Goal: Task Accomplishment & Management: Complete application form

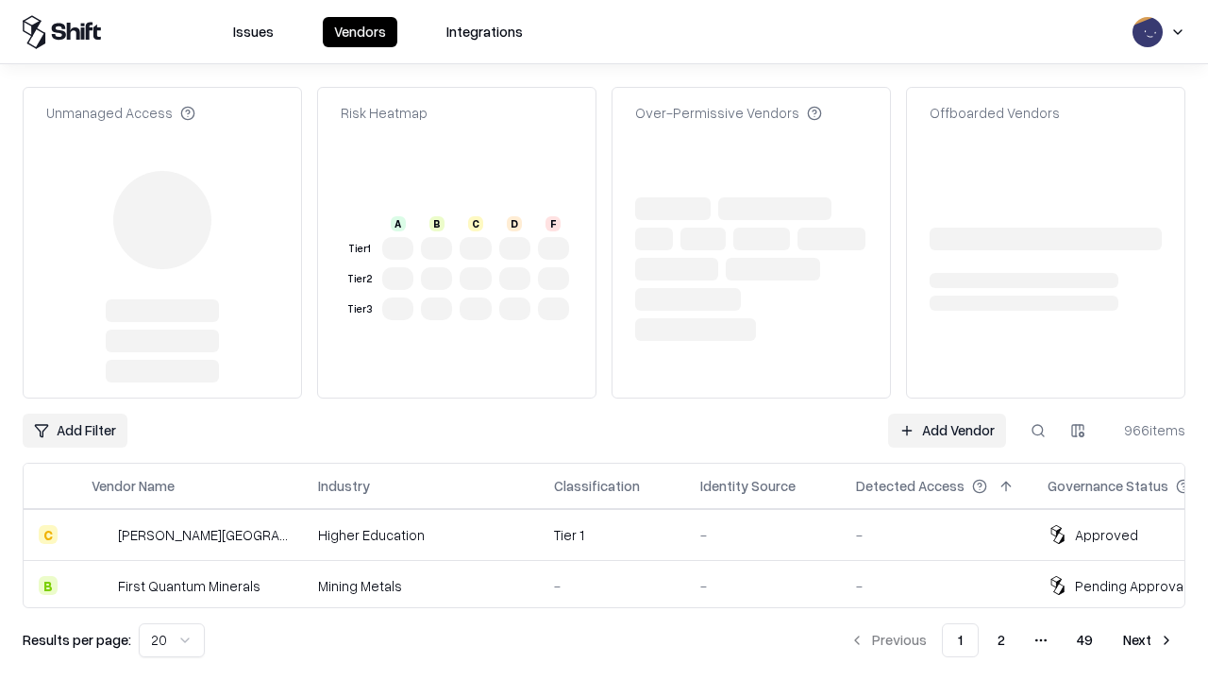
click at [947, 413] on link "Add Vendor" at bounding box center [947, 430] width 118 height 34
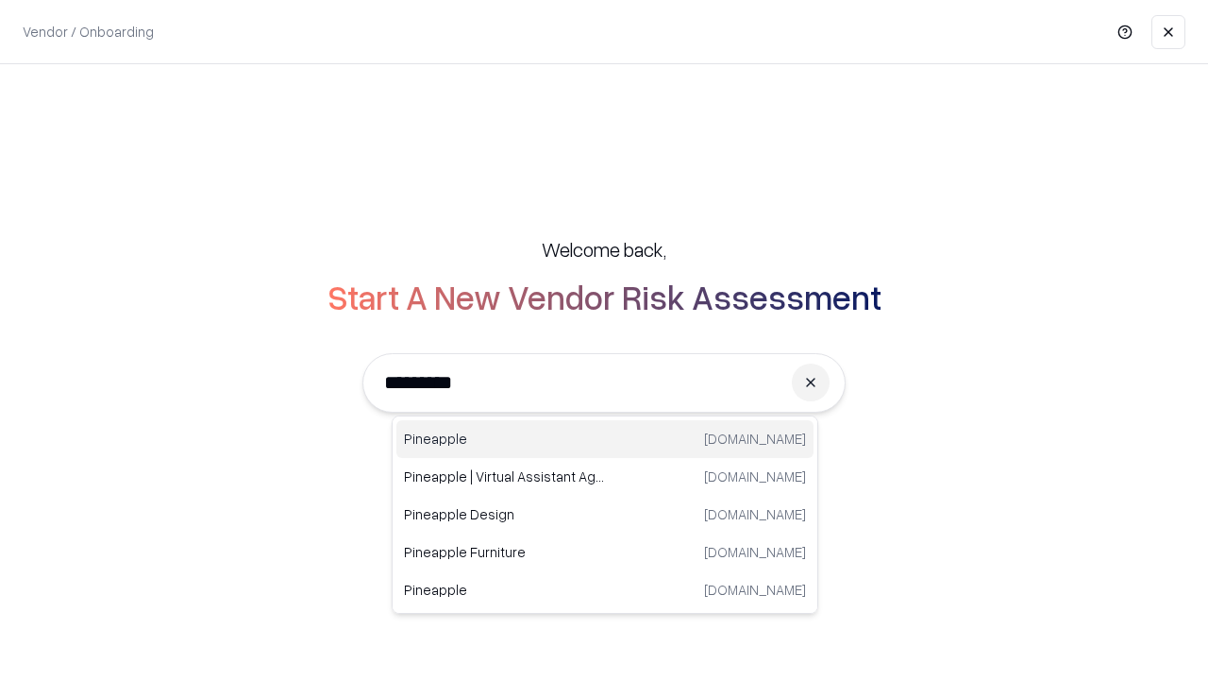
click at [605, 439] on div "Pineapple [DOMAIN_NAME]" at bounding box center [604, 439] width 417 height 38
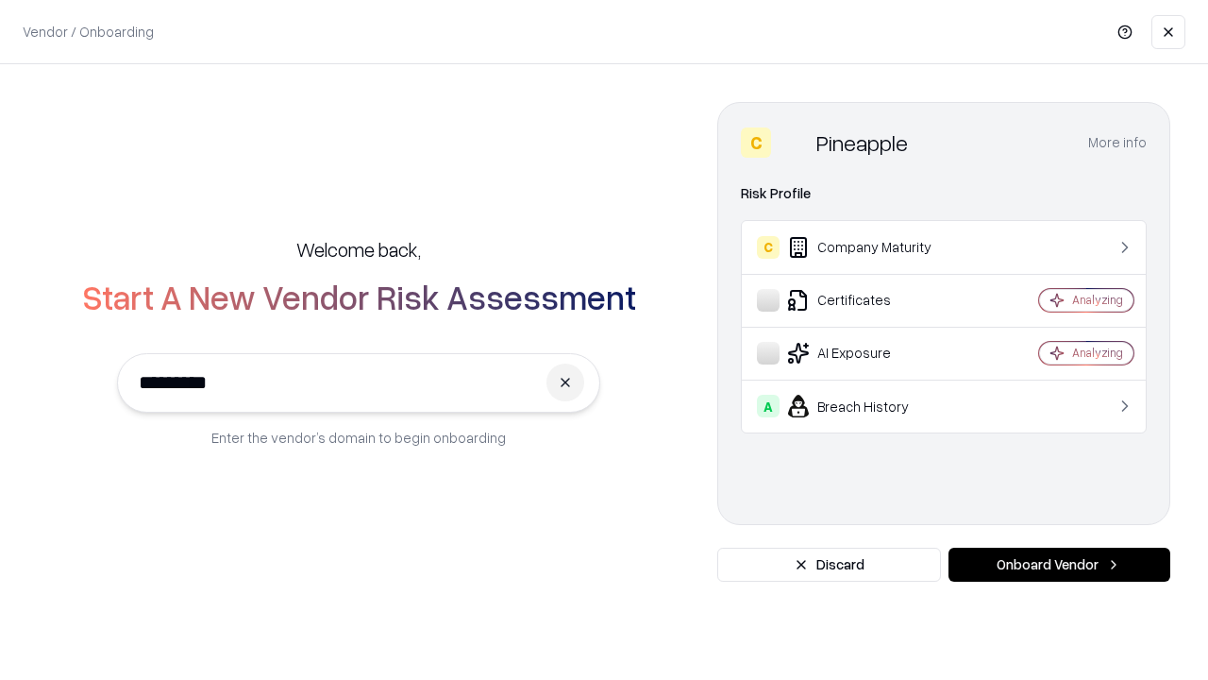
type input "*********"
click at [1059, 565] on button "Onboard Vendor" at bounding box center [1060, 565] width 222 height 34
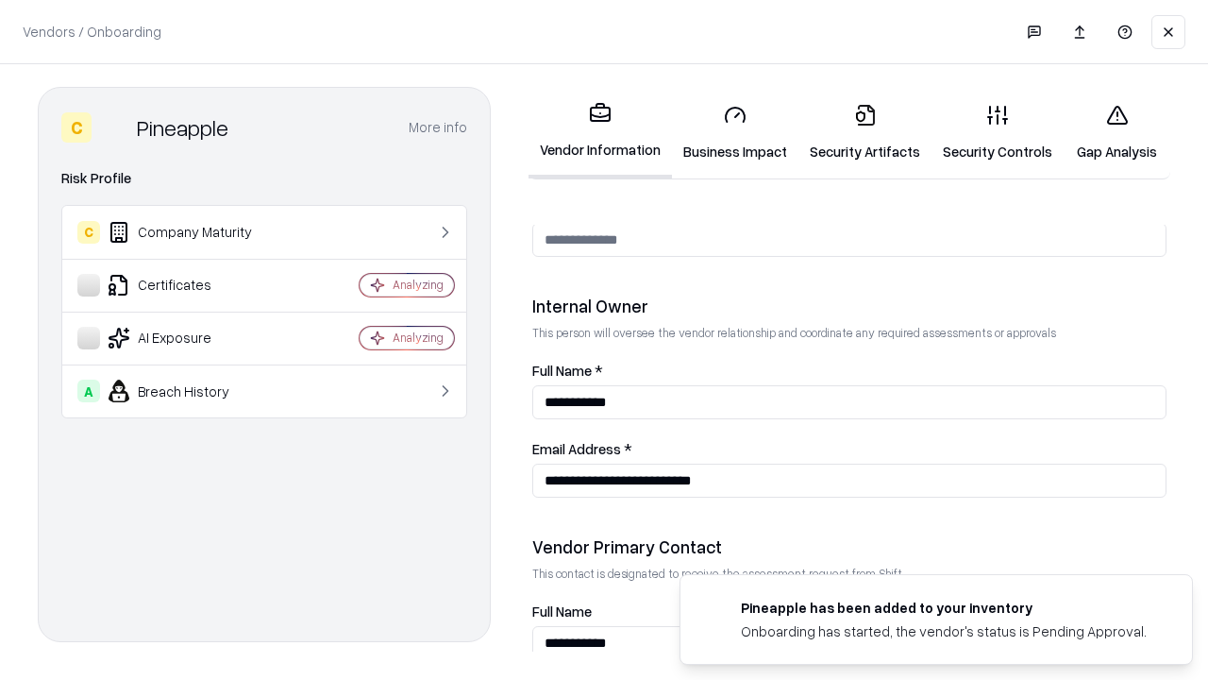
scroll to position [978, 0]
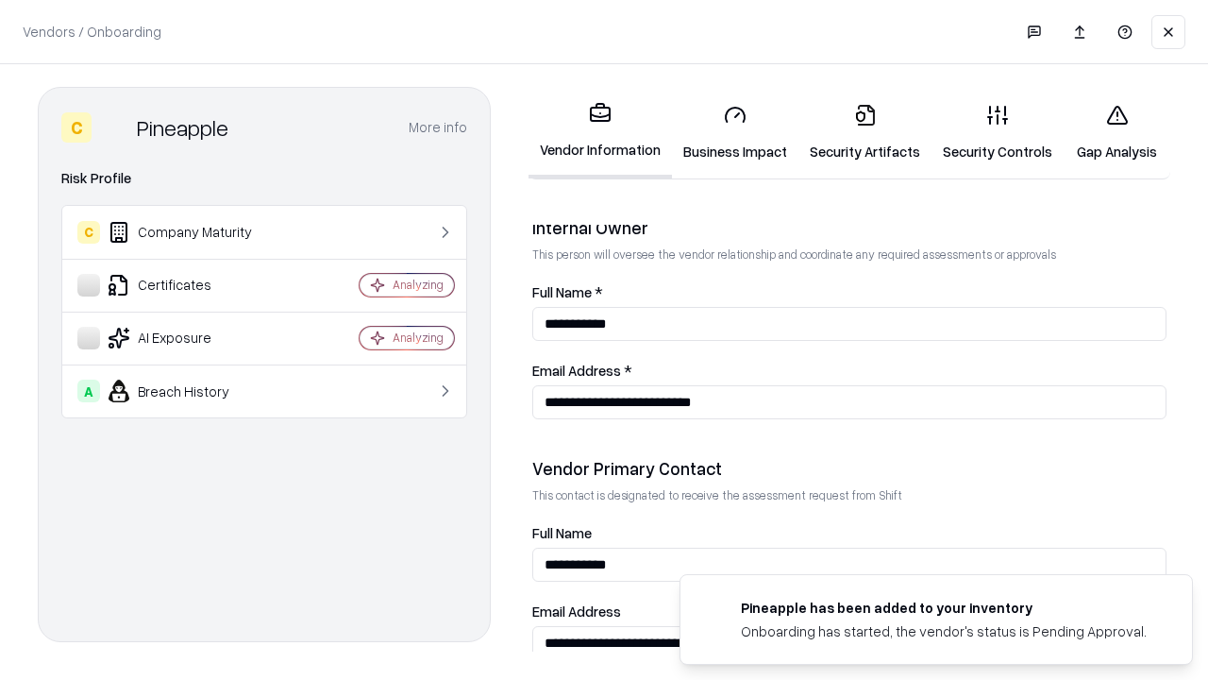
click at [865, 132] on link "Security Artifacts" at bounding box center [865, 133] width 133 height 88
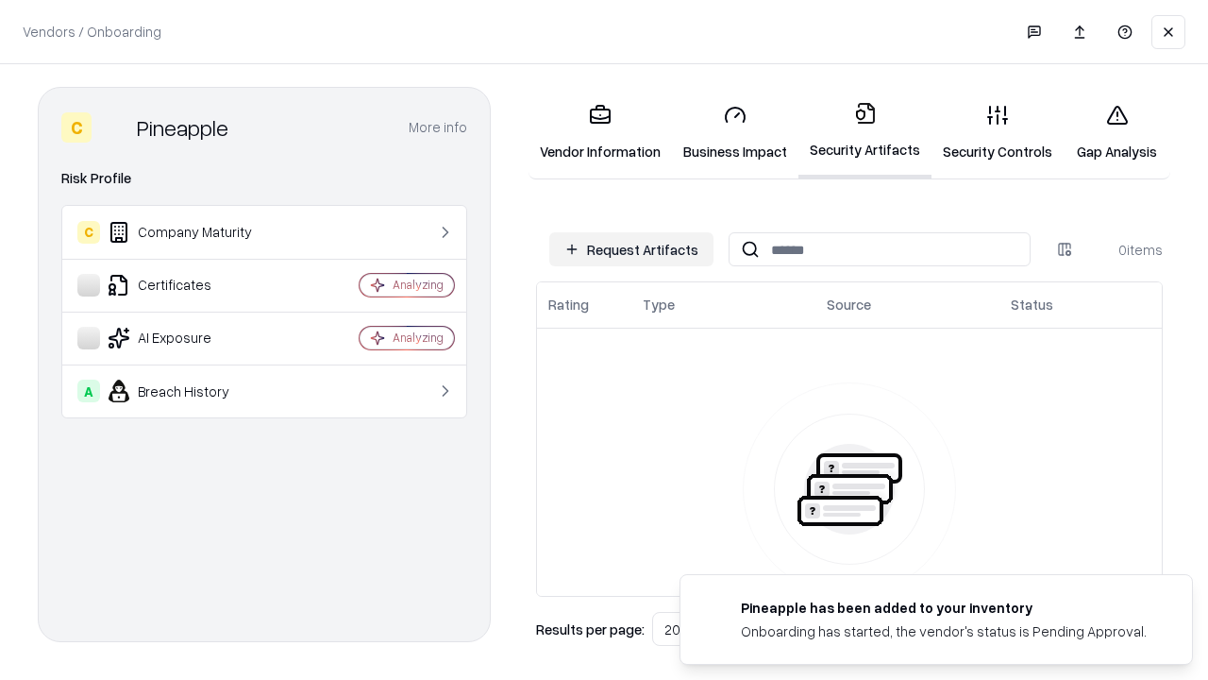
click at [632, 249] on button "Request Artifacts" at bounding box center [631, 249] width 164 height 34
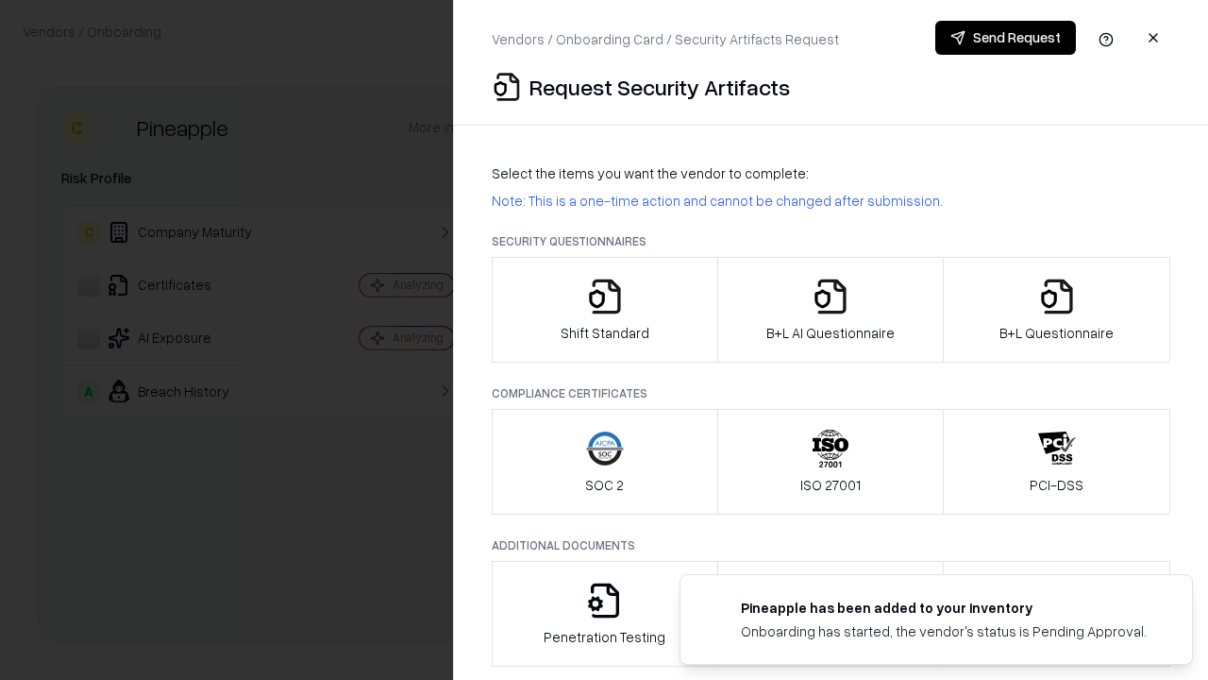
click at [1056, 310] on icon "button" at bounding box center [1057, 297] width 38 height 38
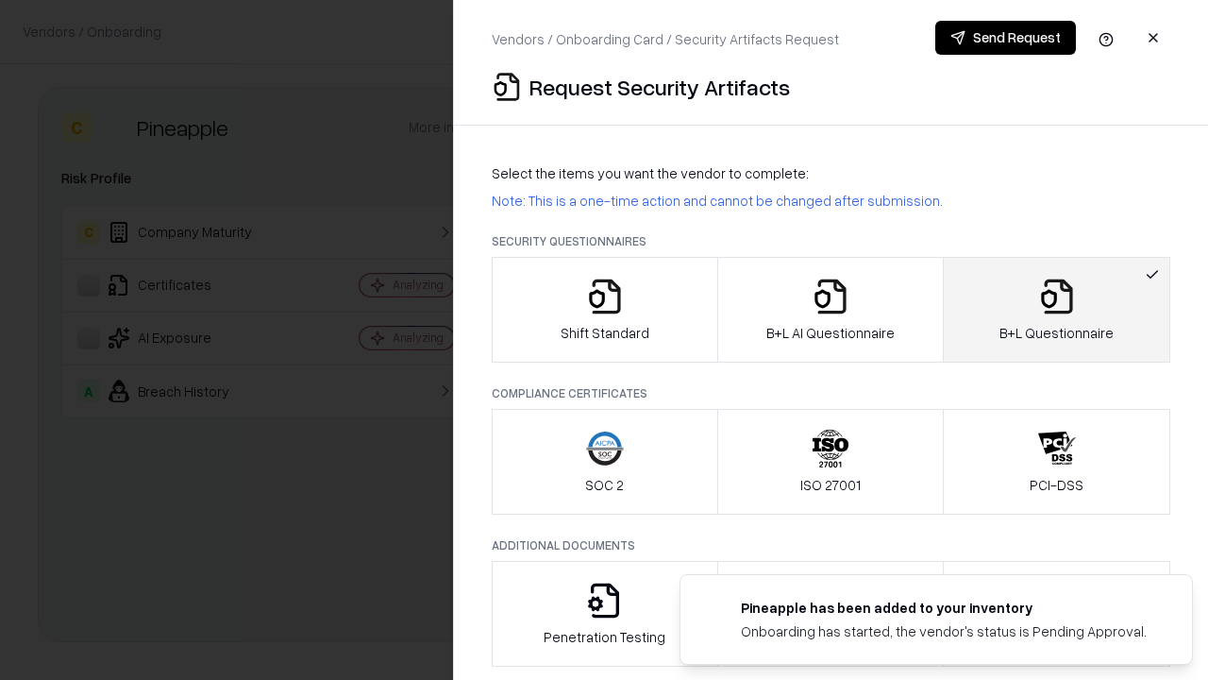
click at [830, 310] on icon "button" at bounding box center [831, 297] width 38 height 38
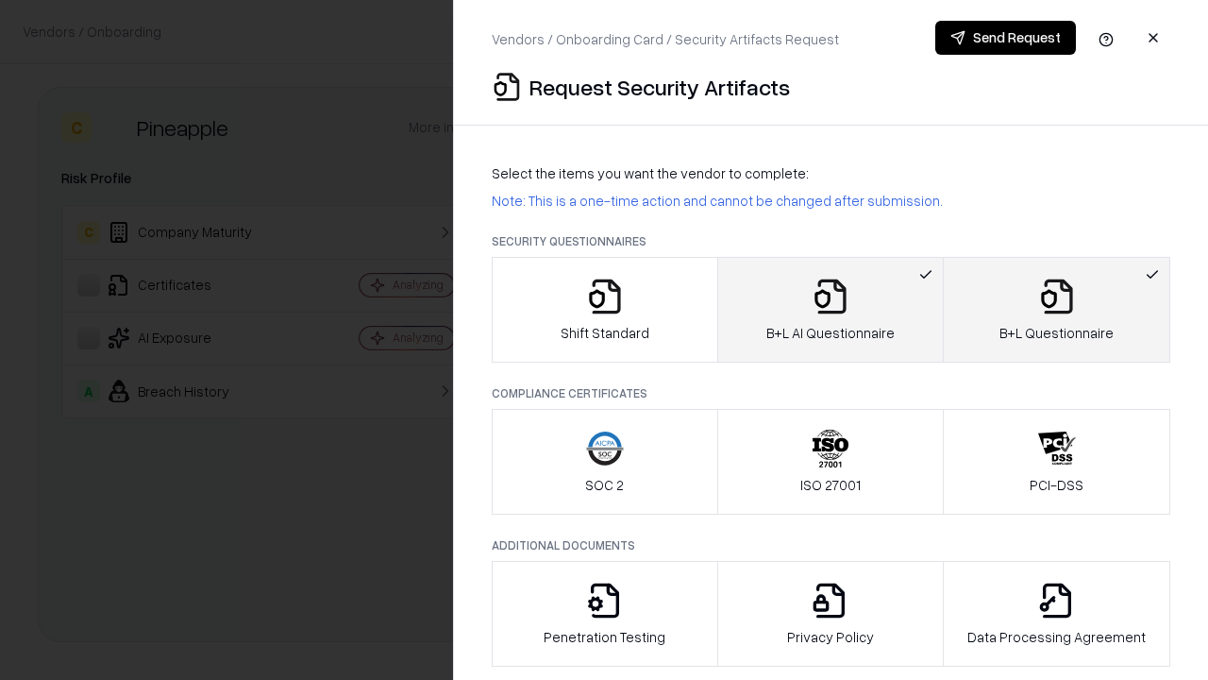
click at [1005, 38] on button "Send Request" at bounding box center [1006, 38] width 141 height 34
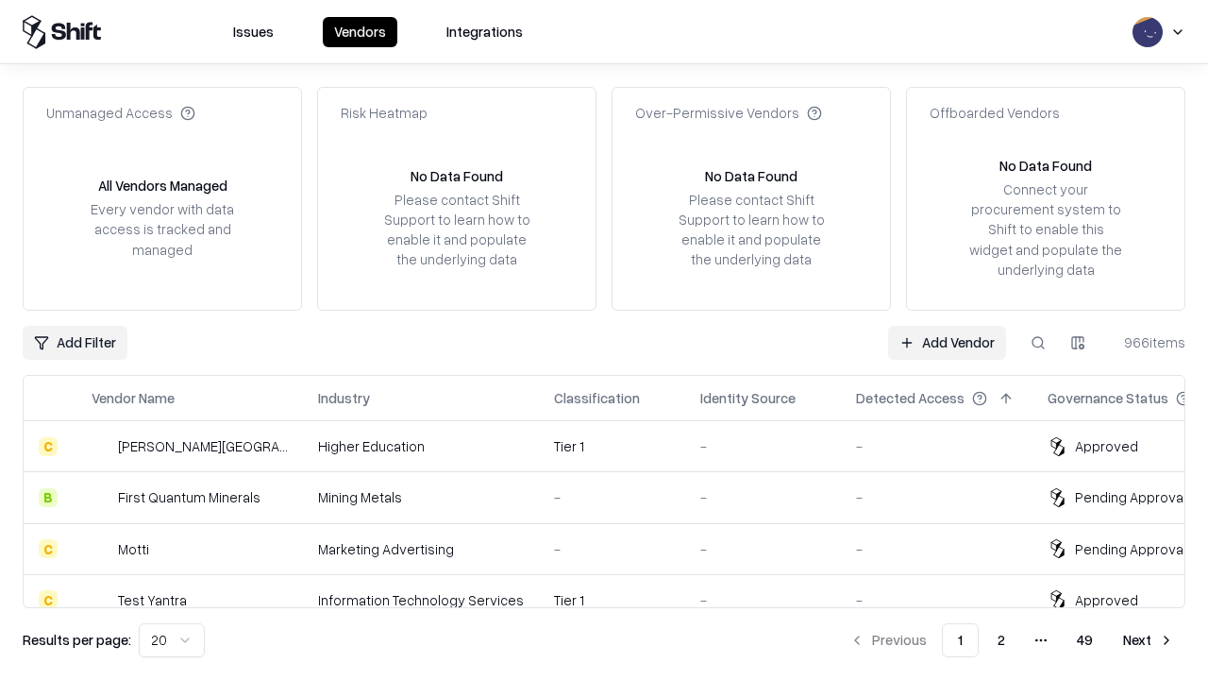
click at [947, 342] on link "Add Vendor" at bounding box center [947, 343] width 118 height 34
